Goal: Information Seeking & Learning: Learn about a topic

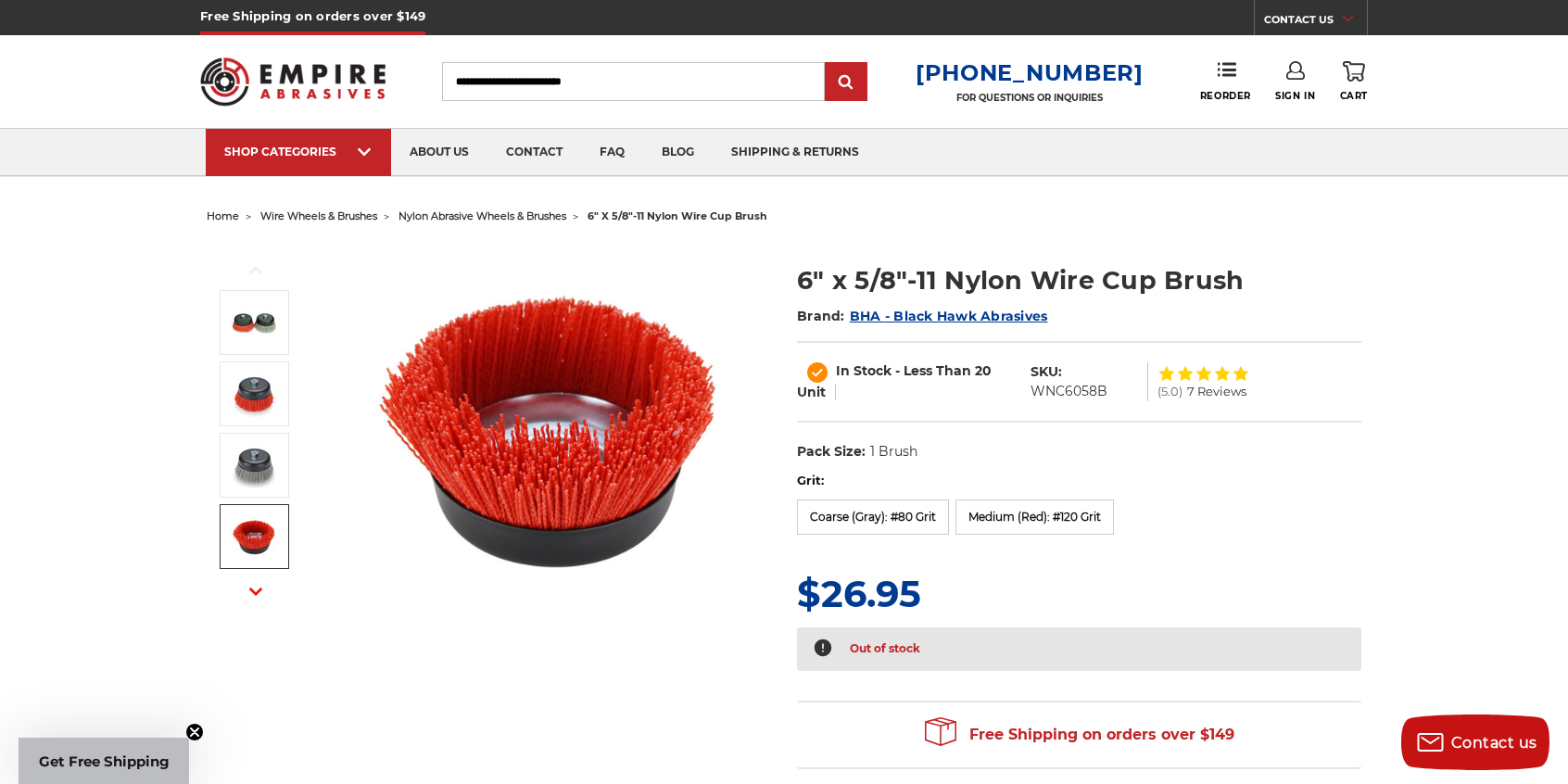
click at [254, 540] on img at bounding box center [254, 537] width 47 height 47
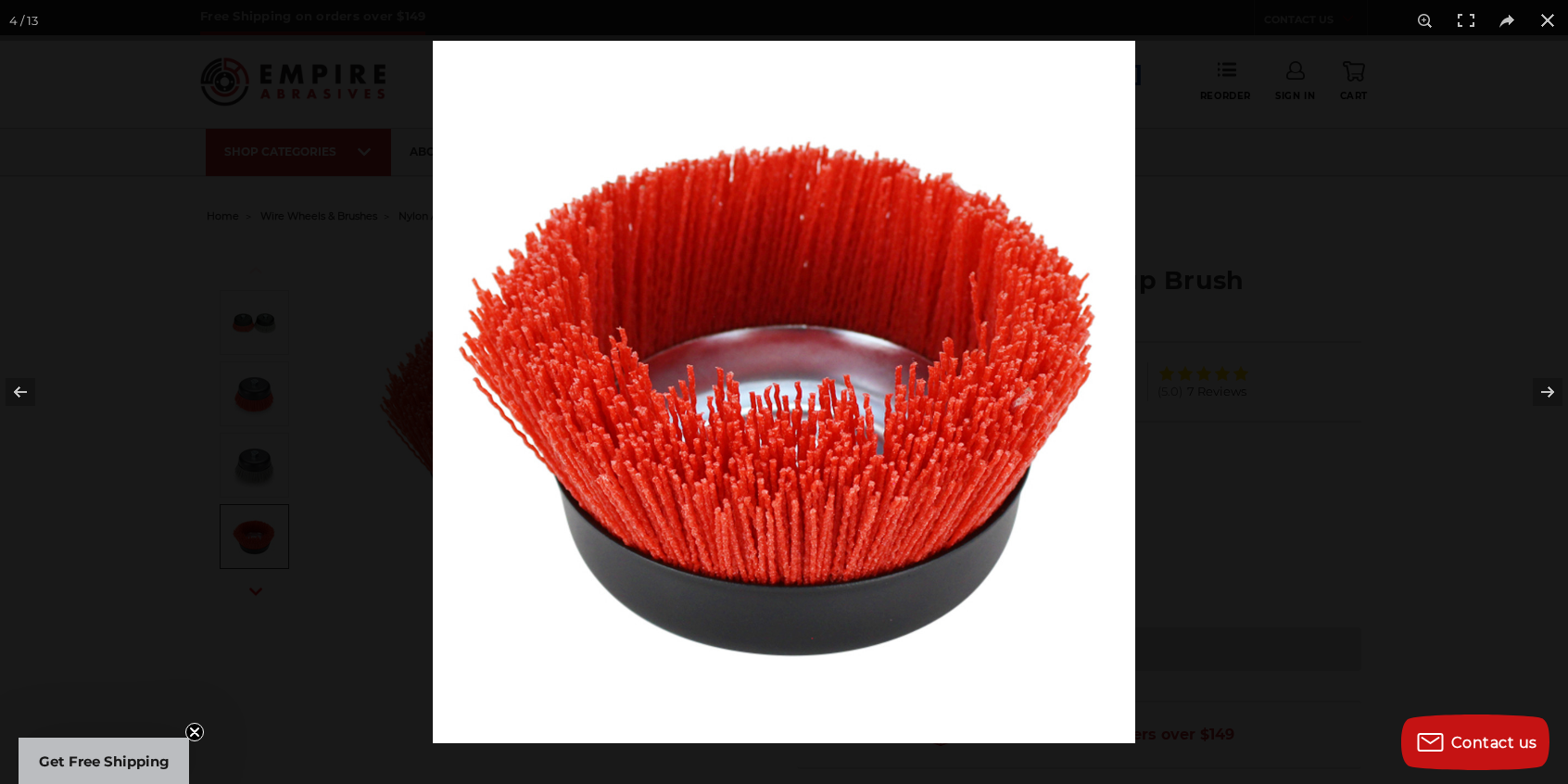
click at [252, 269] on div at bounding box center [784, 392] width 1568 height 784
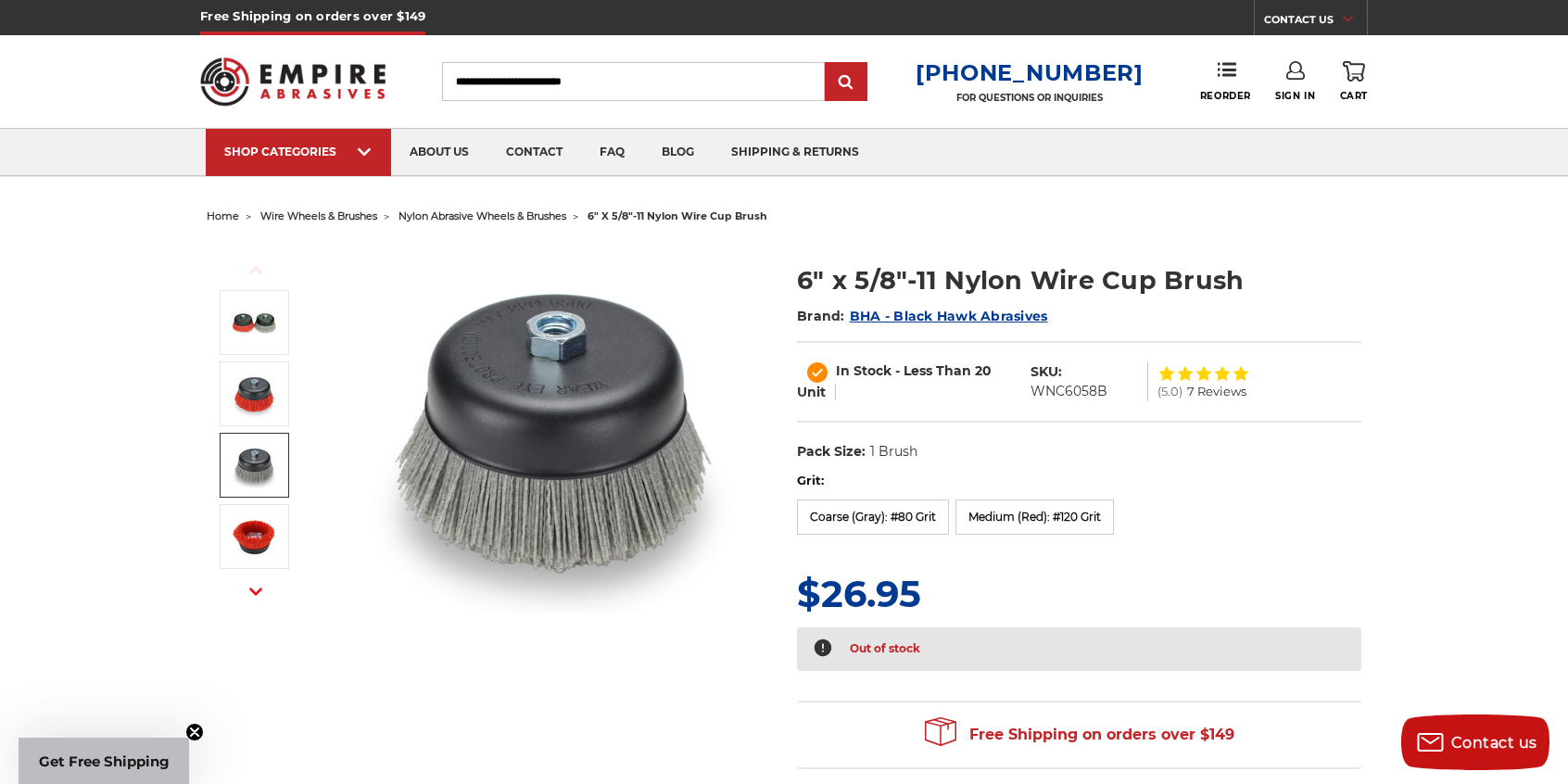
click at [252, 465] on img at bounding box center [254, 465] width 47 height 47
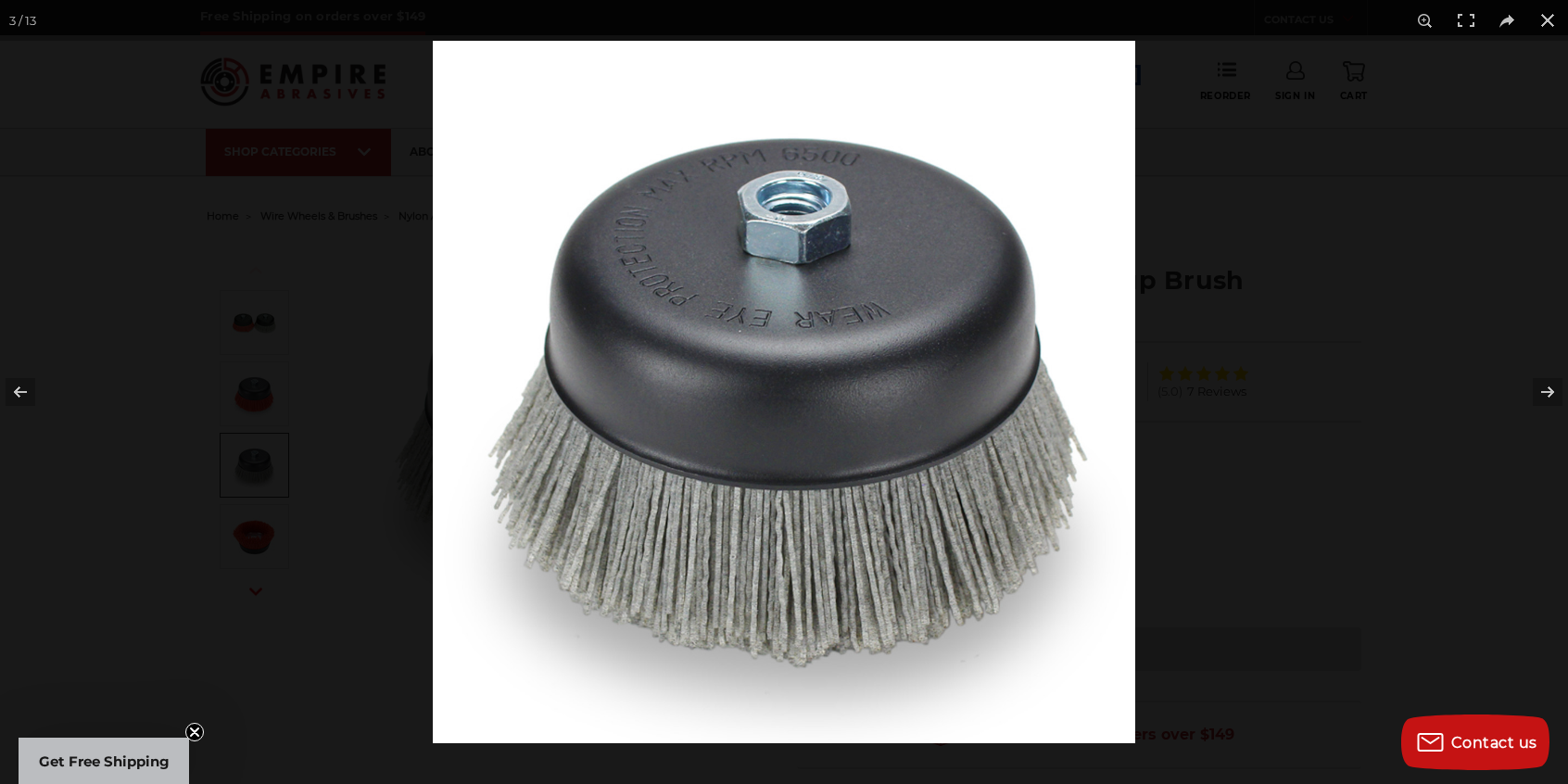
click at [157, 373] on div at bounding box center [784, 392] width 1568 height 784
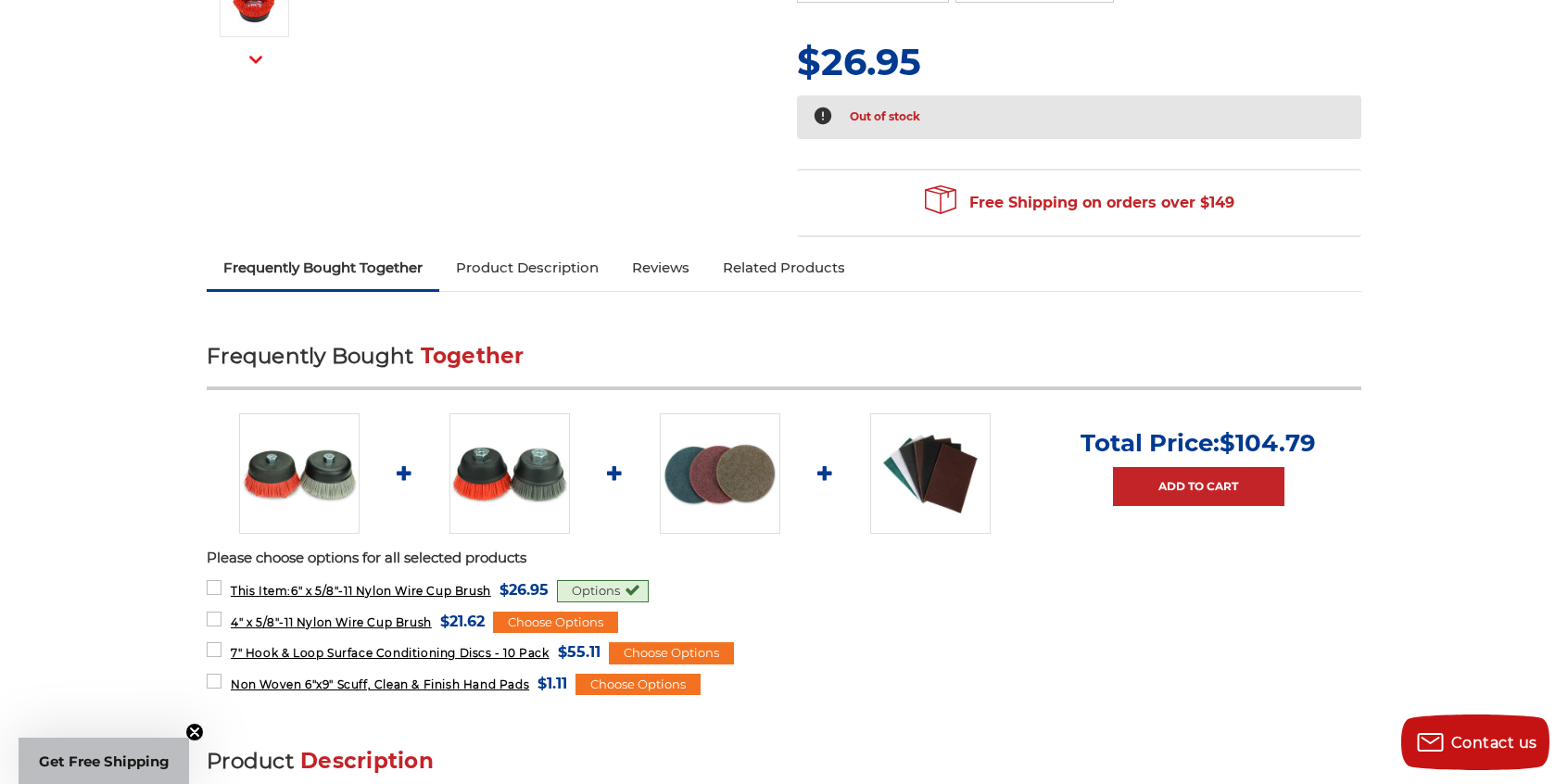
scroll to position [741, 0]
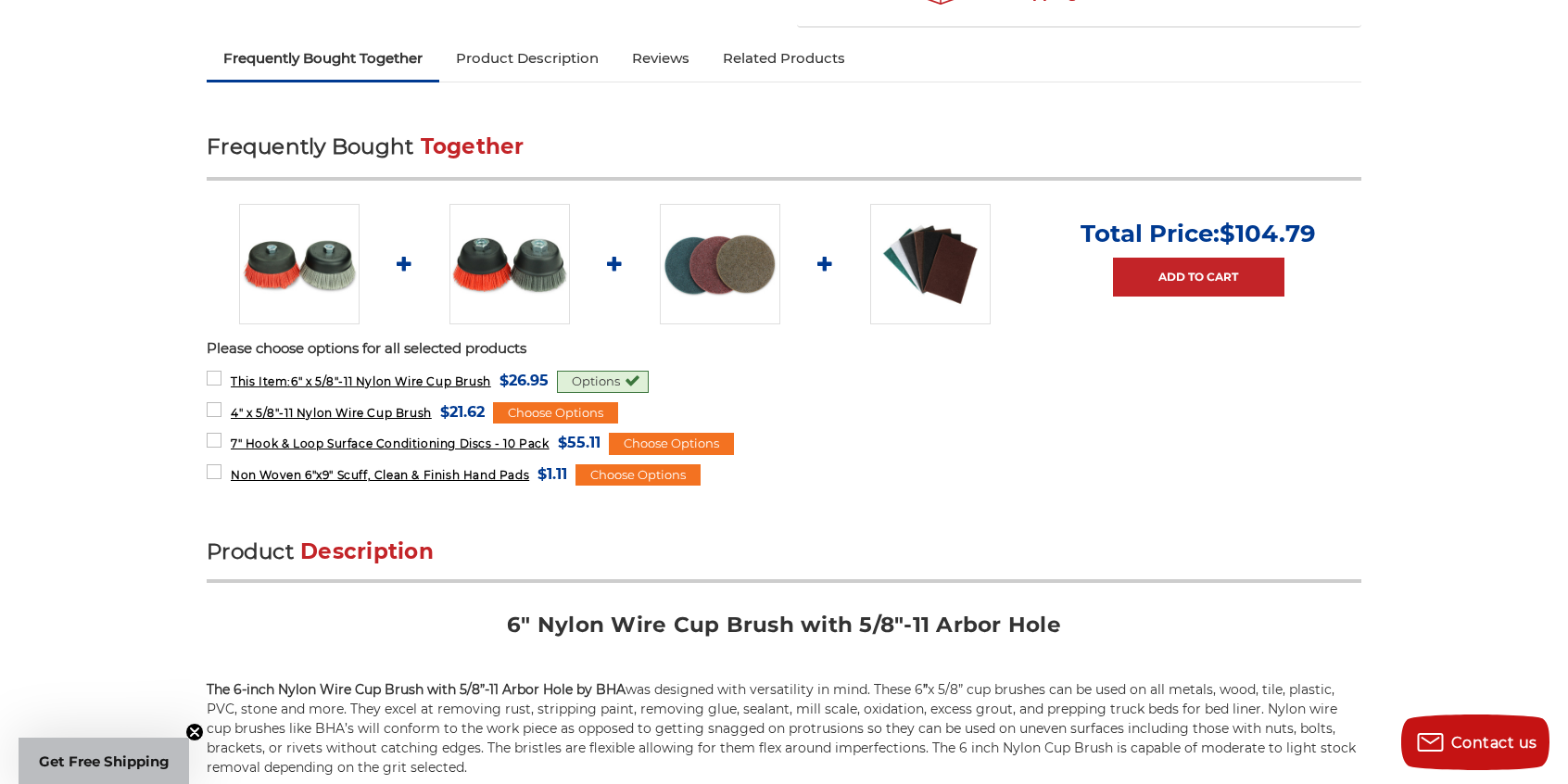
click at [723, 267] on img at bounding box center [720, 264] width 120 height 120
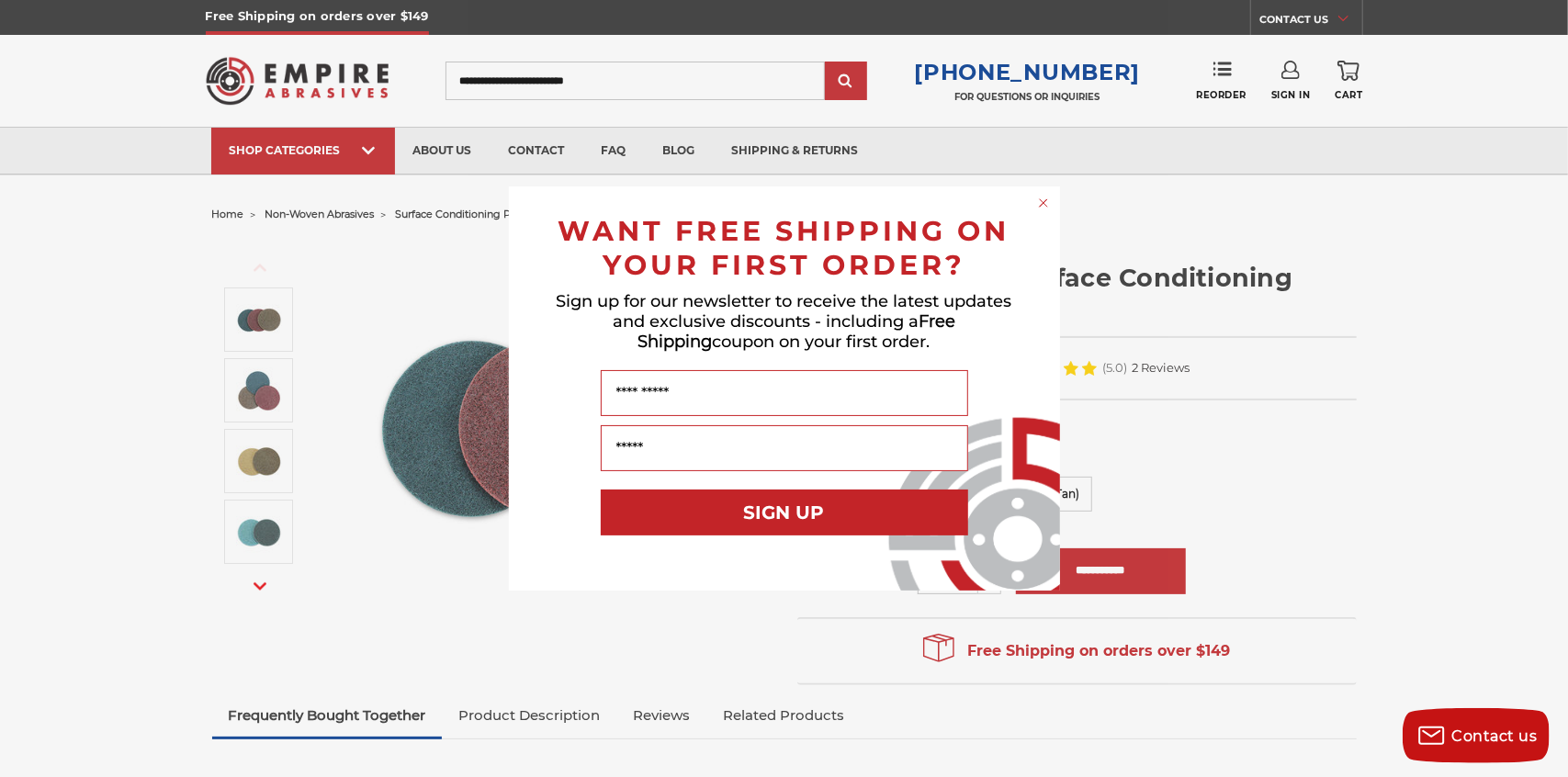
click at [1521, 337] on div "Close dialog WANT FREE SHIPPING ON YOUR FIRST ORDER? Sign up for our newsletter…" at bounding box center [784, 388] width 1568 height 777
click at [1041, 202] on icon "Close dialog" at bounding box center [1043, 203] width 8 height 8
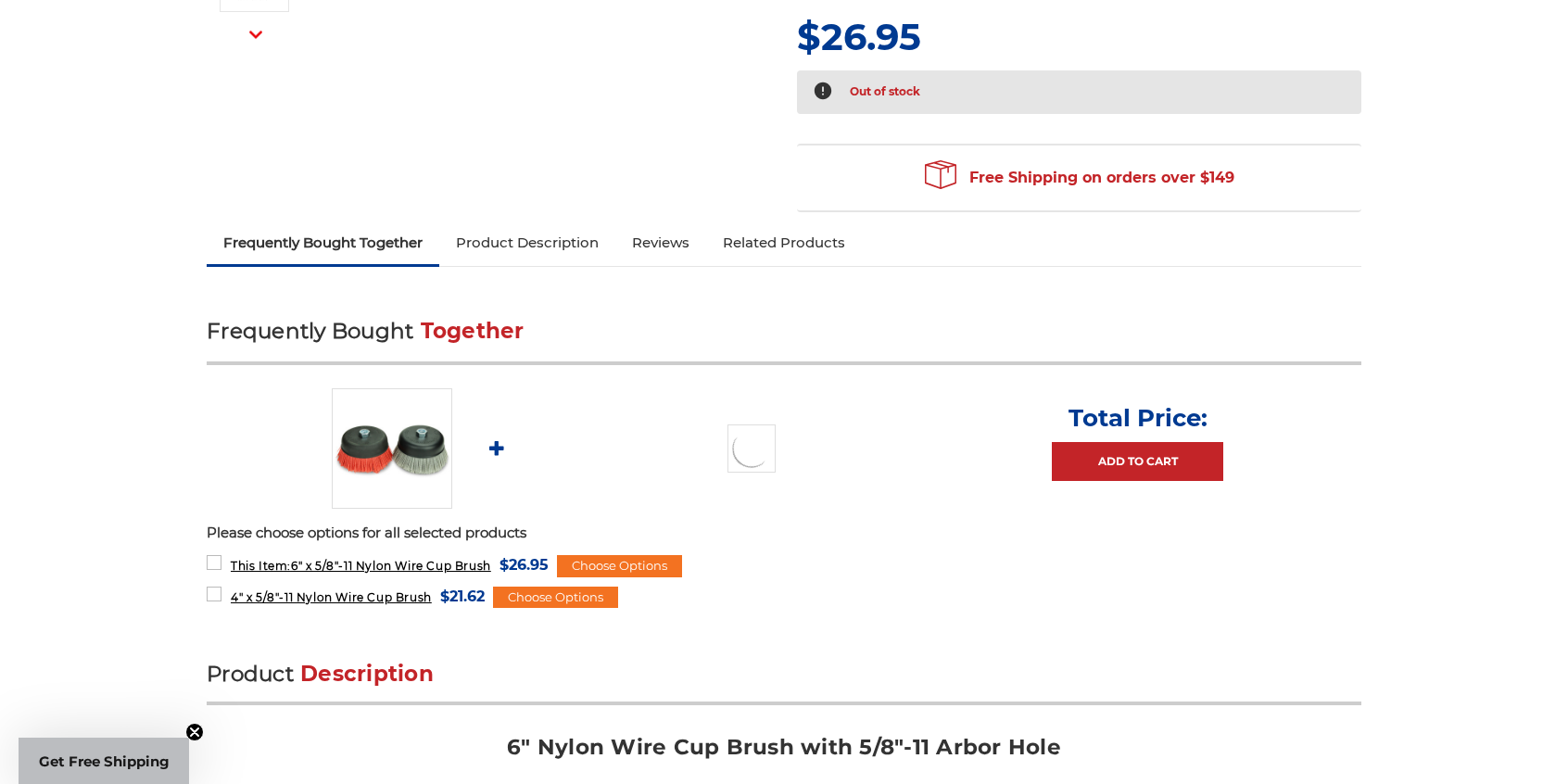
scroll to position [741, 0]
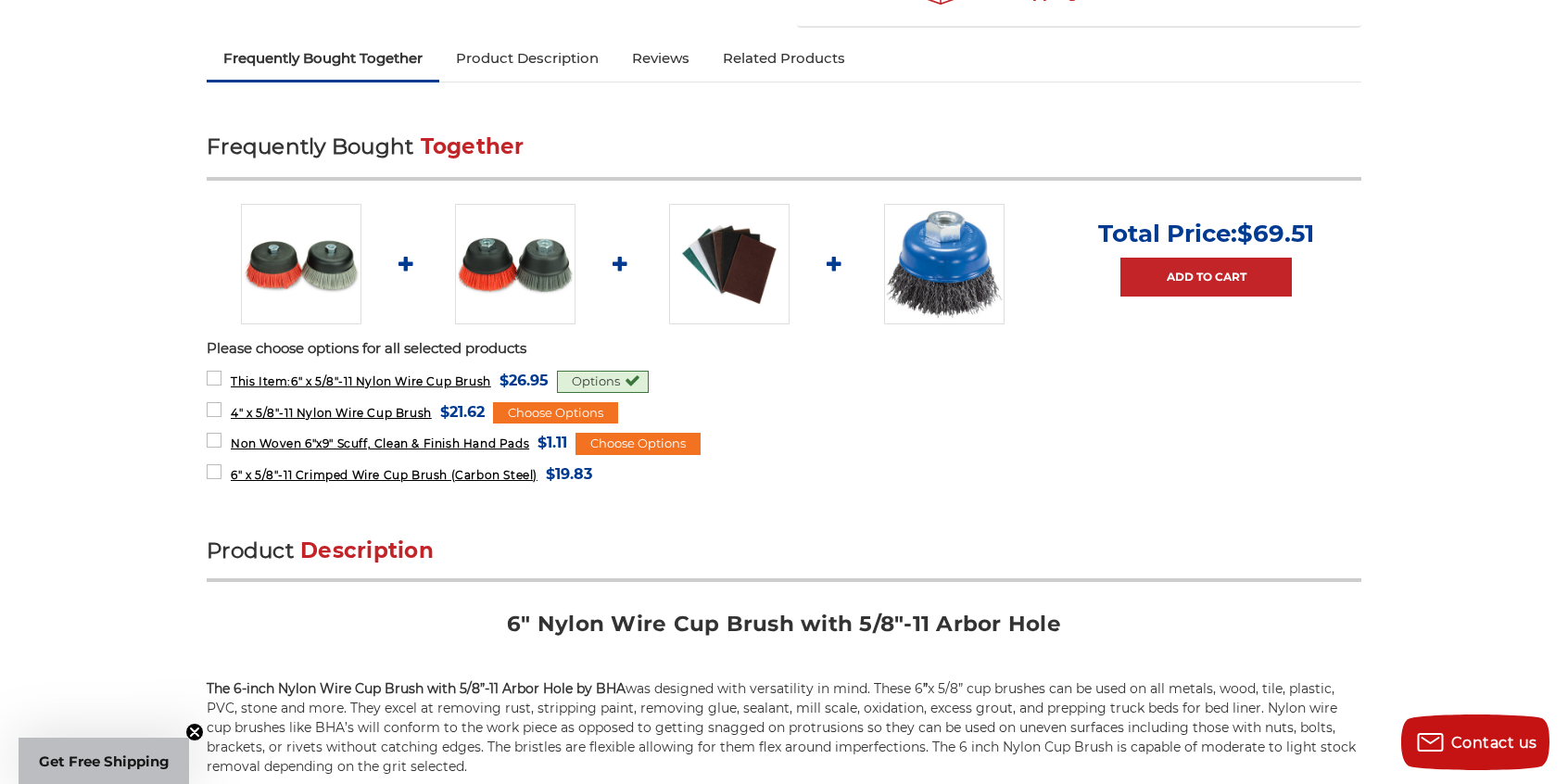
click at [287, 281] on img at bounding box center [302, 264] width 120 height 120
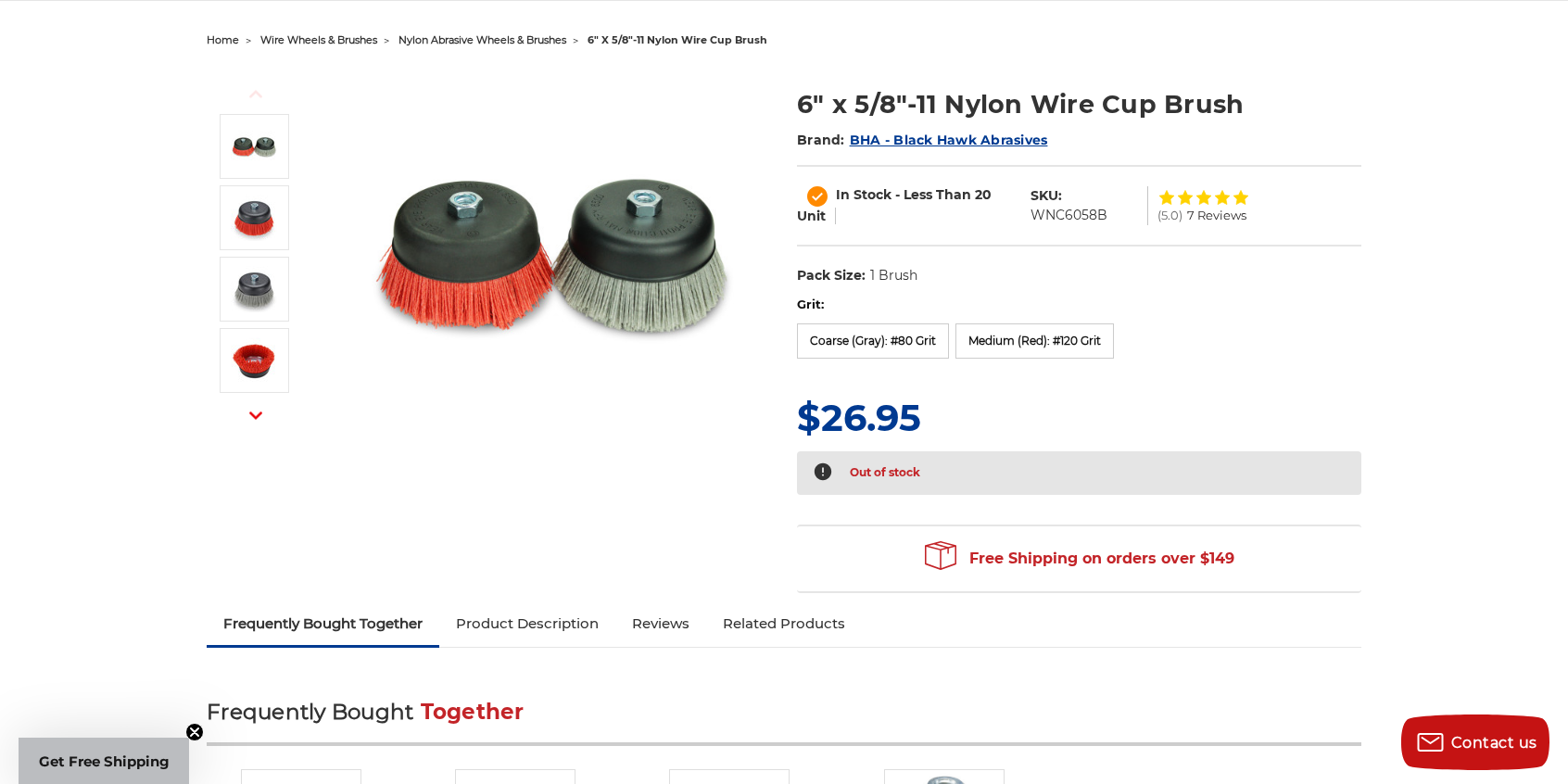
scroll to position [185, 0]
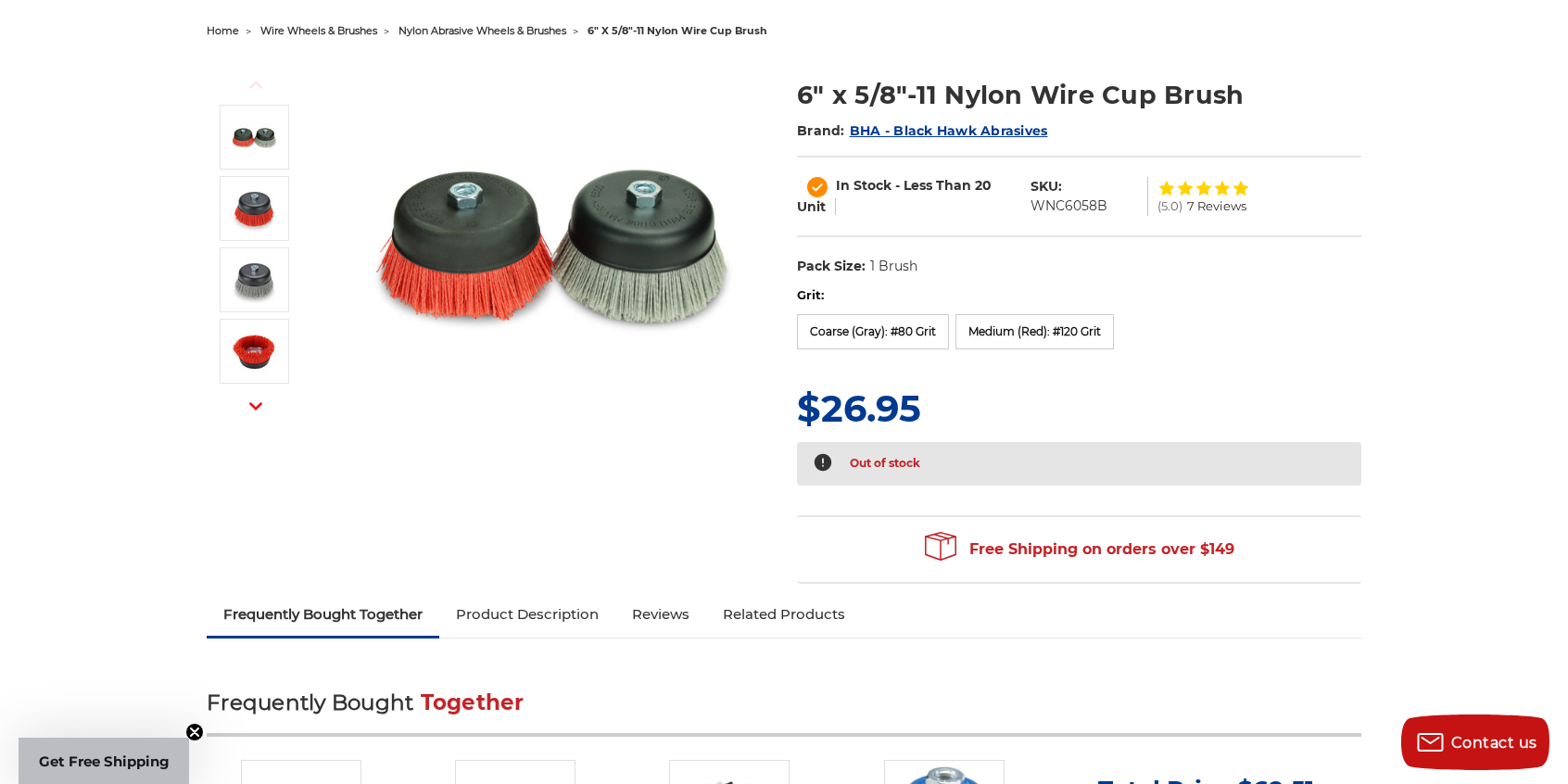
click at [526, 604] on link "Product Description" at bounding box center [528, 614] width 176 height 41
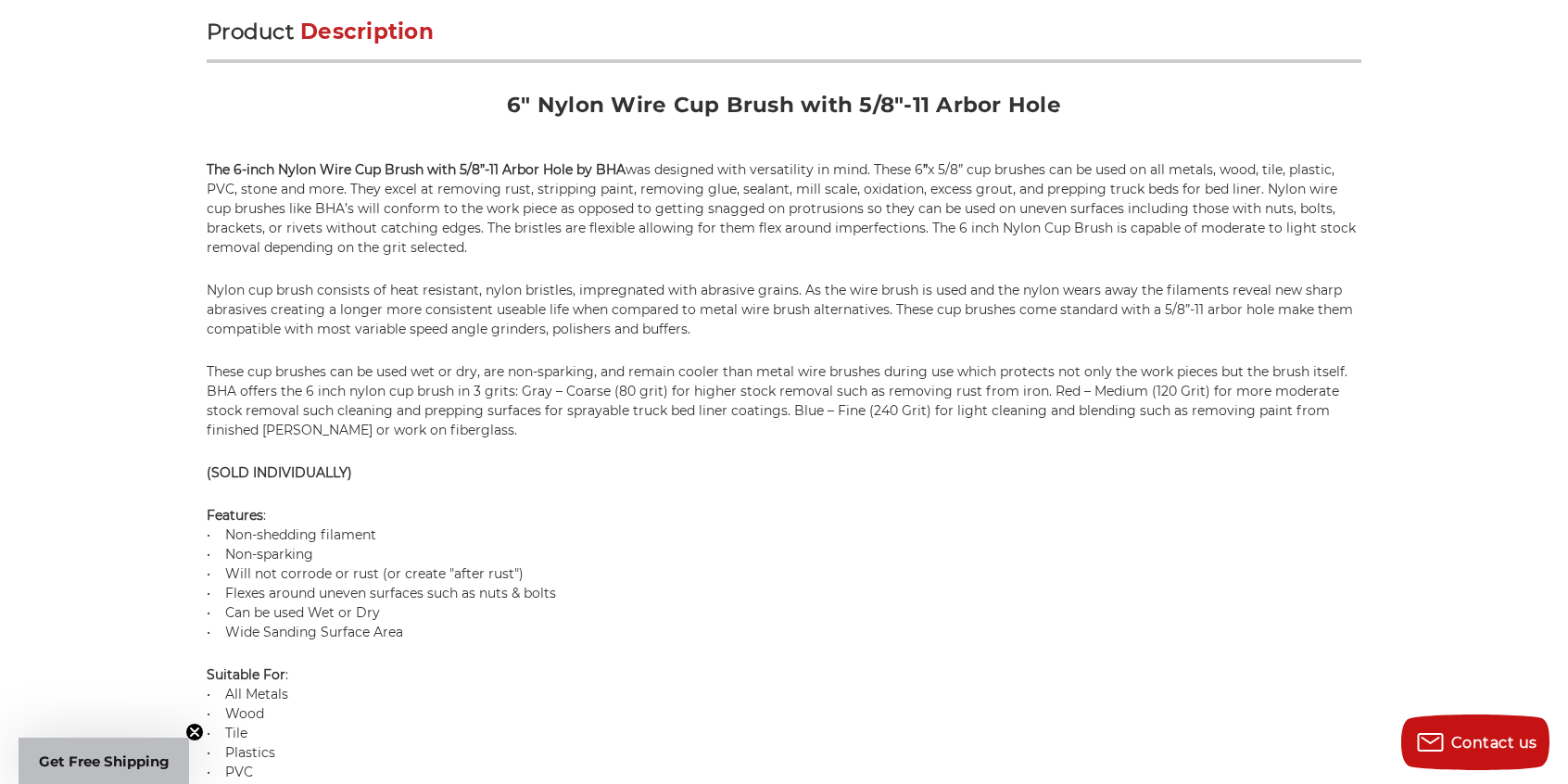
scroll to position [1252, 0]
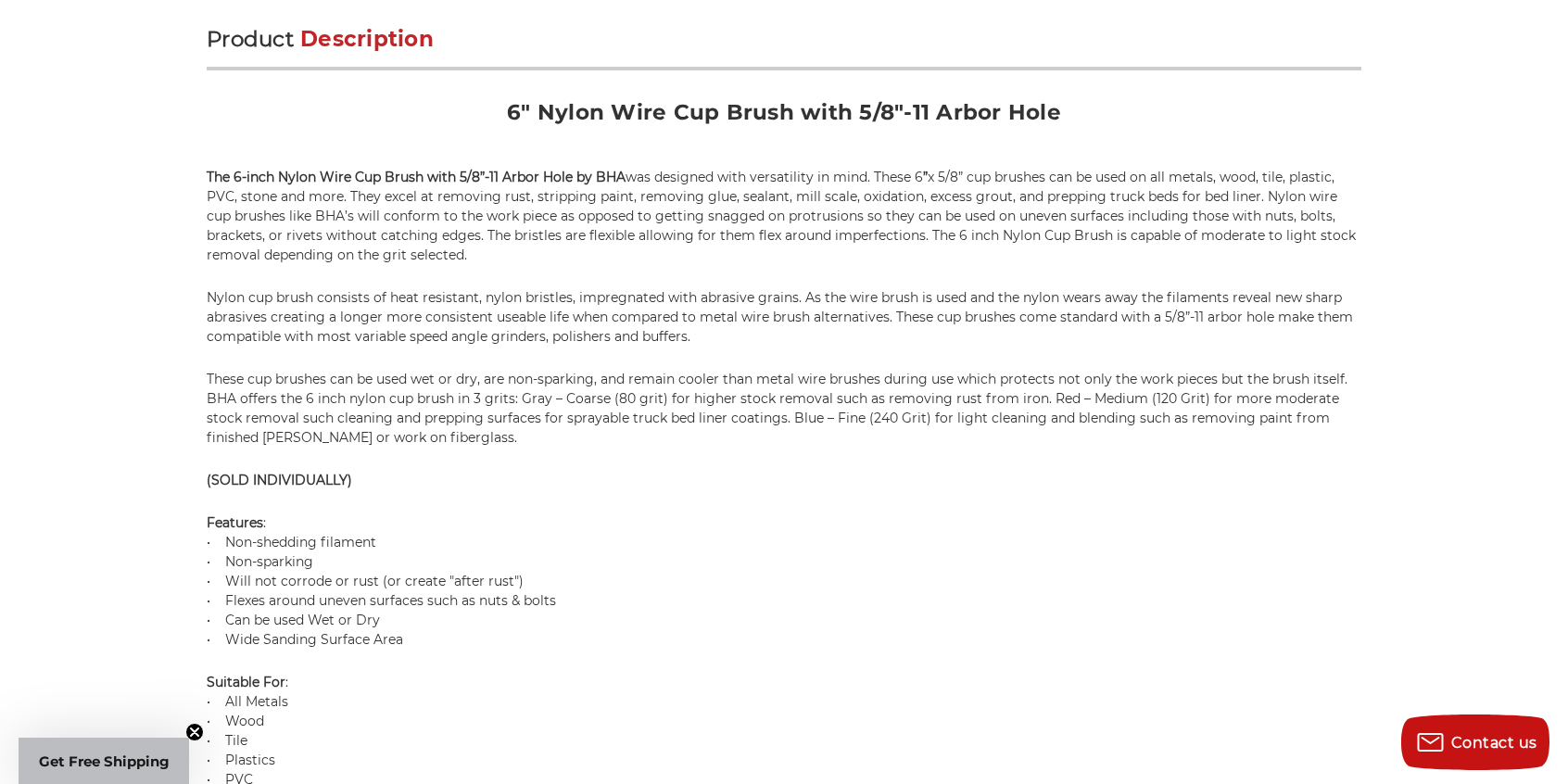
scroll to position [741, 0]
